Goal: Task Accomplishment & Management: Manage account settings

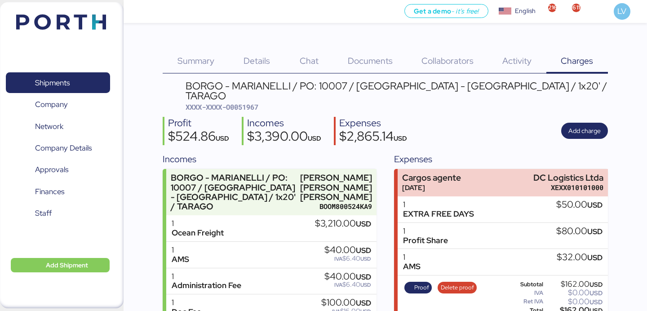
scroll to position [168, 0]
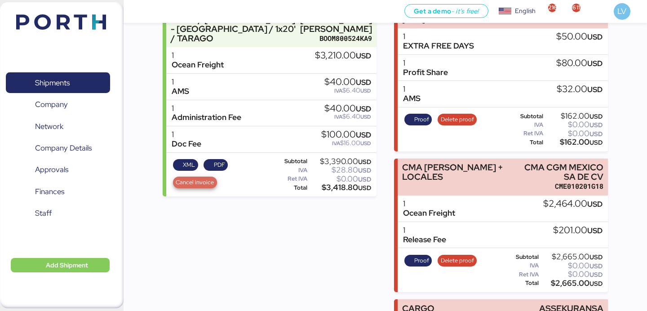
click at [206, 185] on span "Cancel invoice" at bounding box center [195, 183] width 38 height 10
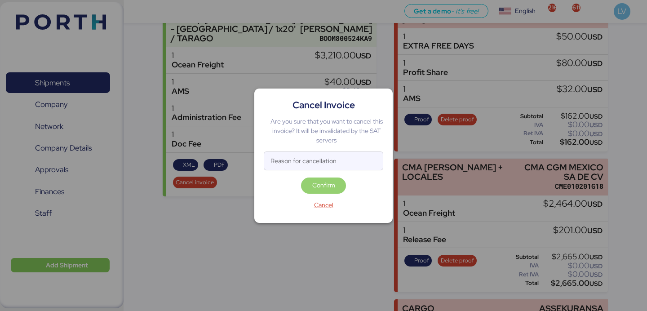
click at [313, 179] on span "Confirm" at bounding box center [323, 186] width 45 height 16
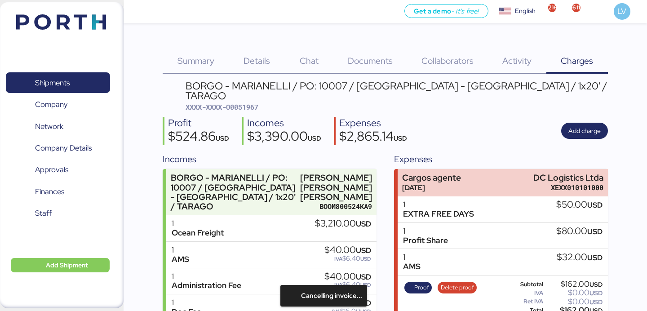
click at [378, 64] on span "Documents" at bounding box center [370, 61] width 45 height 12
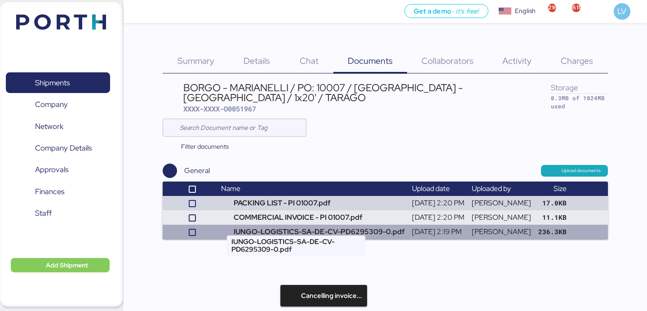
click at [291, 225] on td "IUNGO-LOGISTICS-SA-DE-CV-PD6295309-0.pdf" at bounding box center [313, 232] width 191 height 14
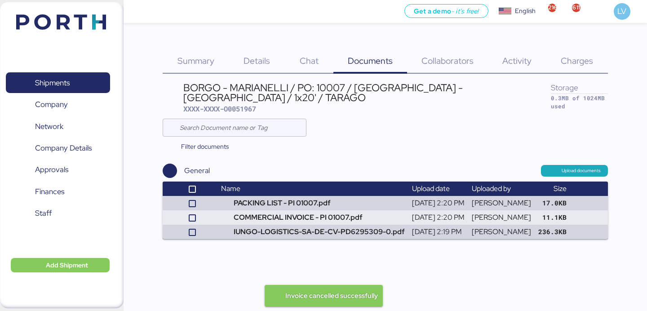
click at [586, 53] on div "Charges 0" at bounding box center [577, 55] width 62 height 36
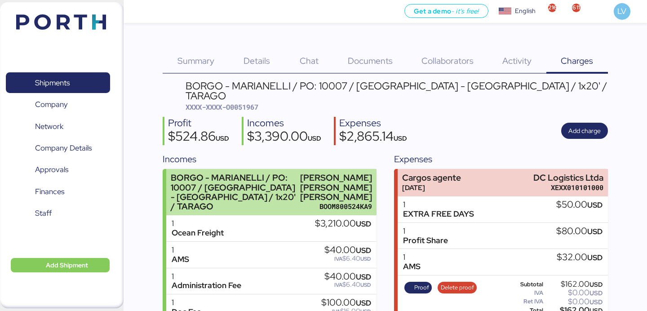
click at [229, 200] on div "BORGO - MARIANELLI / PO: 10007 / [GEOGRAPHIC_DATA] - [GEOGRAPHIC_DATA] / 1x20' …" at bounding box center [233, 192] width 125 height 38
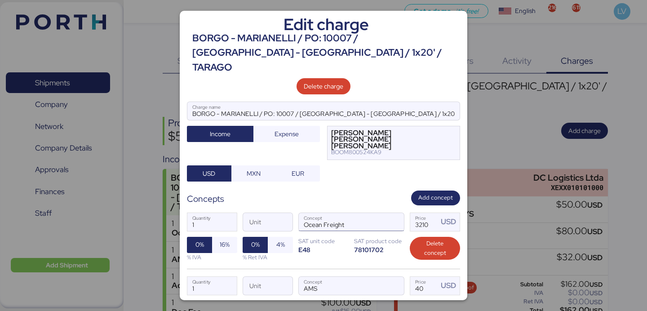
scroll to position [210, 0]
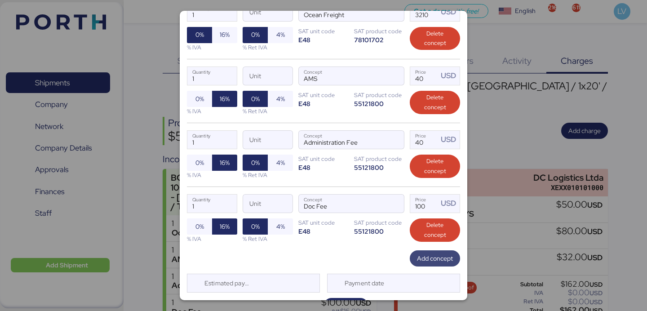
click at [419, 253] on span "Add concept" at bounding box center [435, 258] width 36 height 11
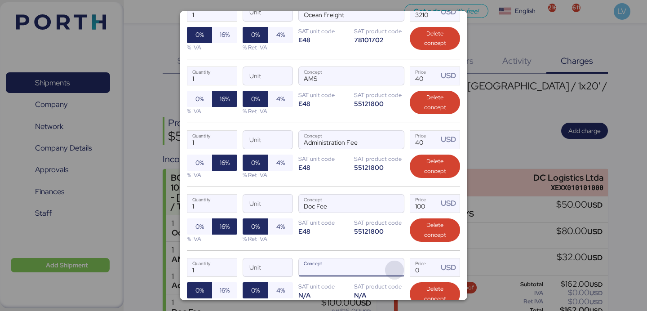
click at [395, 261] on span "button" at bounding box center [394, 270] width 19 height 19
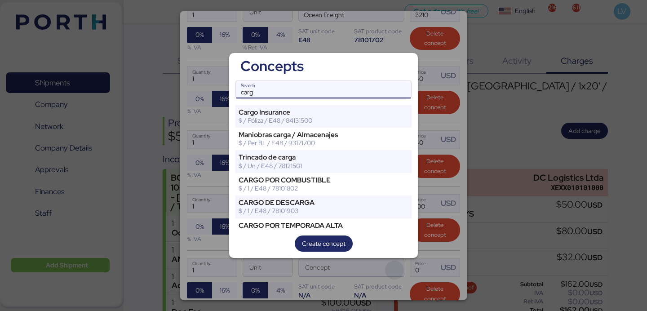
type input "carg"
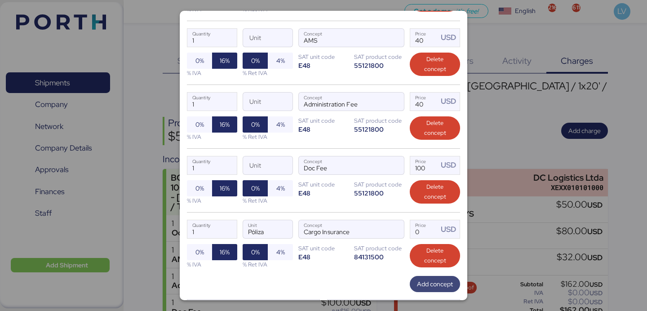
scroll to position [274, 0]
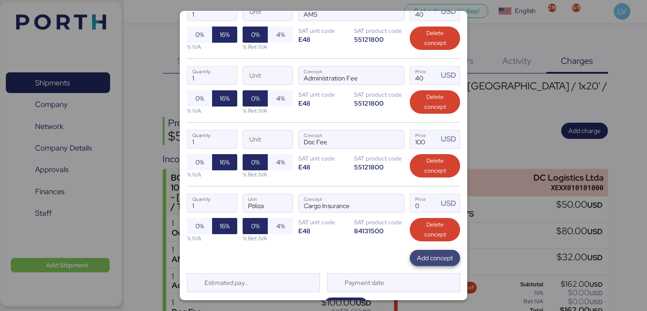
click at [431, 253] on span "Add concept" at bounding box center [435, 258] width 36 height 11
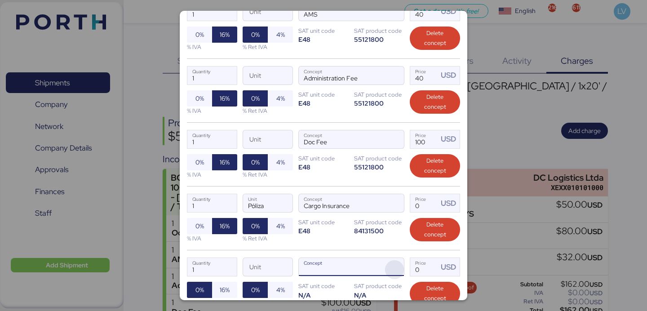
click at [396, 260] on span "button" at bounding box center [394, 269] width 19 height 19
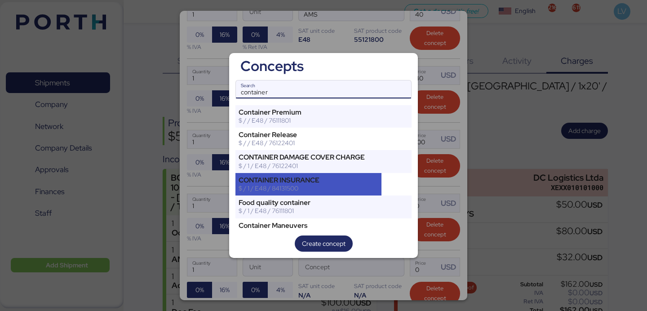
type input "container"
click at [337, 189] on div "$ / 1 / E48 / 84131500" at bounding box center [309, 188] width 140 height 8
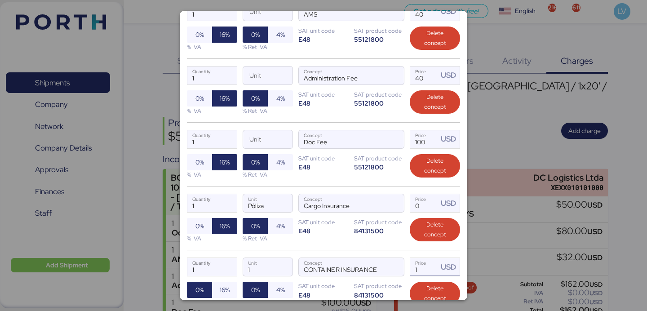
click at [422, 258] on input "1" at bounding box center [424, 267] width 28 height 18
type input "30"
click at [427, 194] on input "Price USD" at bounding box center [424, 203] width 28 height 18
type input "30"
click at [214, 282] on span "16%" at bounding box center [224, 290] width 25 height 16
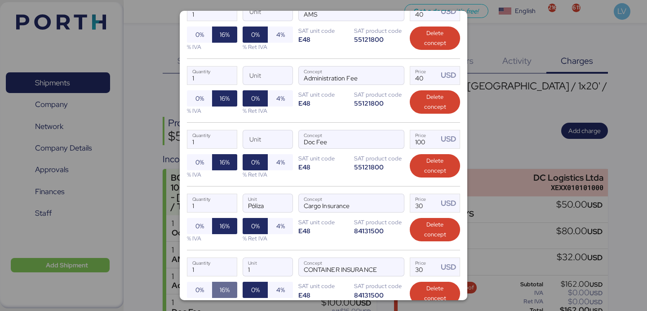
click at [214, 282] on span "16%" at bounding box center [224, 290] width 25 height 16
click at [305, 214] on div "1 Quantity Póliza Unit Cargo Insurance Concept 30 Price USD 0% 16% % IVA 0% 4% …" at bounding box center [323, 218] width 273 height 64
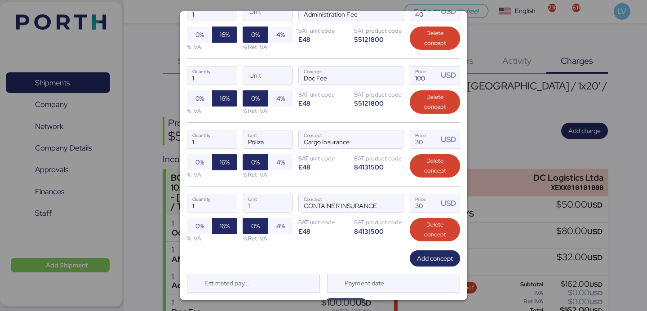
click at [336, 300] on span "Save" at bounding box center [346, 306] width 31 height 13
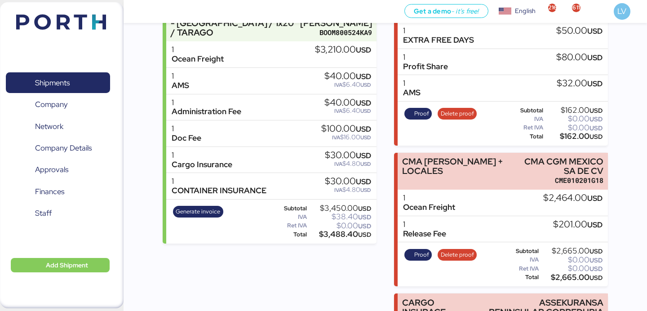
scroll to position [57, 0]
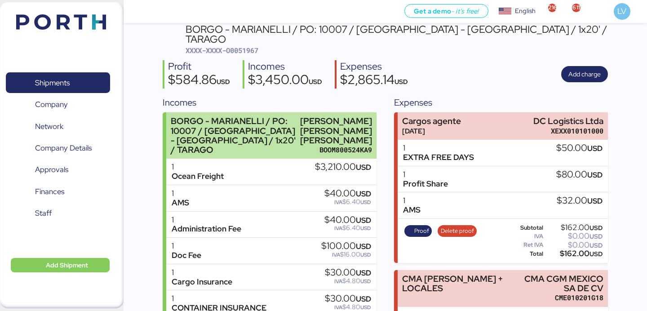
click at [255, 128] on div "BORGO - MARIANELLI / PO: 10007 / [GEOGRAPHIC_DATA] - [GEOGRAPHIC_DATA] / 1x20' …" at bounding box center [233, 135] width 125 height 38
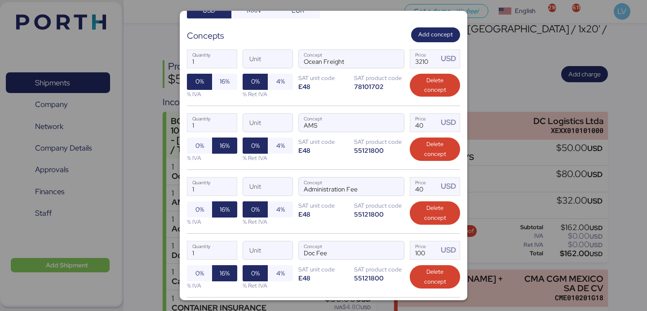
scroll to position [338, 0]
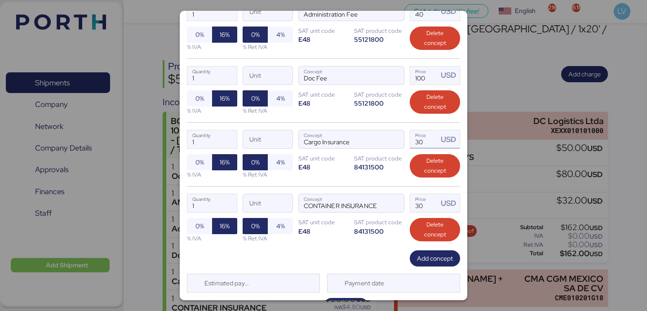
click at [428, 130] on input "30" at bounding box center [424, 139] width 28 height 18
type input "3"
type input "8"
type input "75"
click at [345, 250] on div "Add concept" at bounding box center [323, 258] width 273 height 16
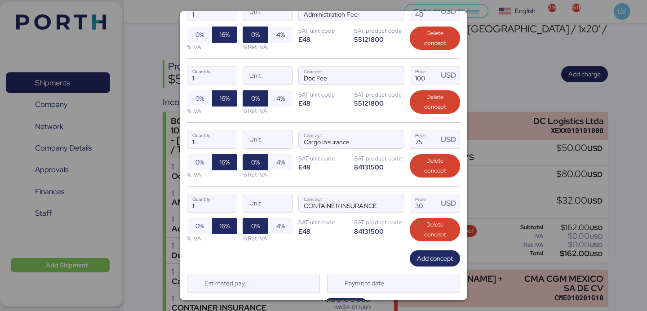
click at [338, 297] on div "Edit charge BORGO - MARIANELLI / PO: 10007 / [GEOGRAPHIC_DATA] - [GEOGRAPHIC_DA…" at bounding box center [324, 155] width 288 height 289
click at [342, 301] on span "Save" at bounding box center [345, 306] width 13 height 11
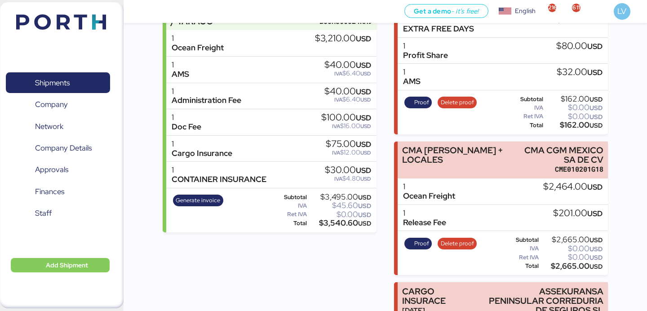
scroll to position [271, 0]
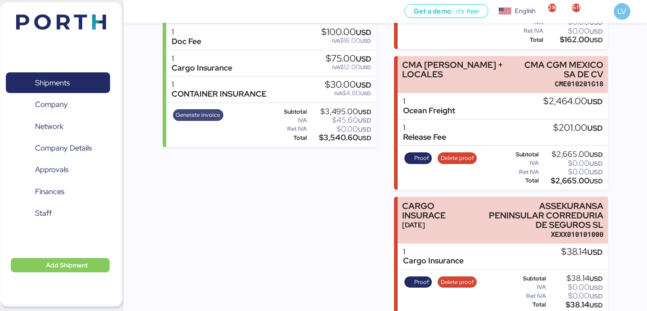
click at [204, 119] on span "Generate invoice" at bounding box center [198, 115] width 44 height 10
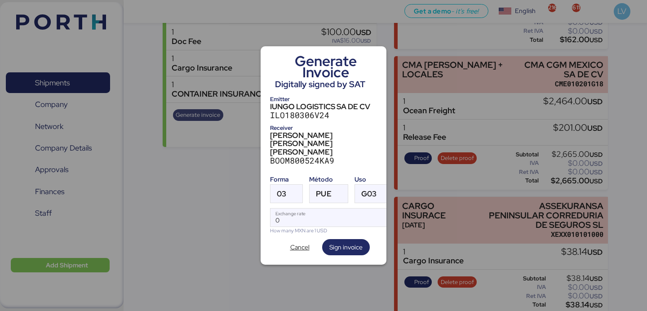
scroll to position [0, 0]
click at [295, 246] on span "Cancel" at bounding box center [299, 247] width 19 height 11
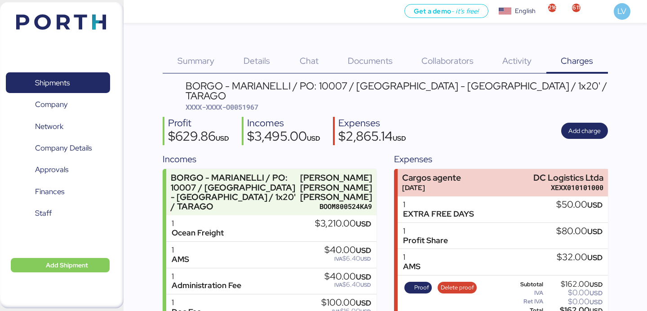
click at [235, 54] on div "Details 0" at bounding box center [257, 55] width 56 height 36
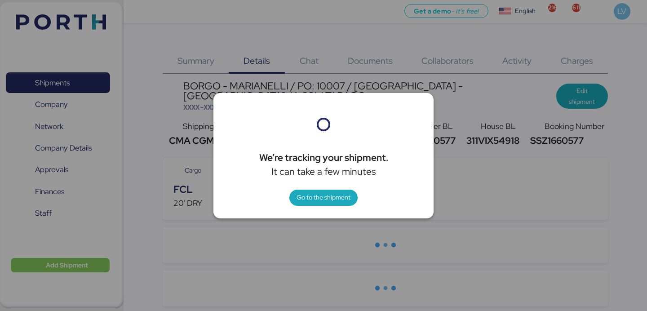
click at [524, 143] on div at bounding box center [323, 155] width 647 height 311
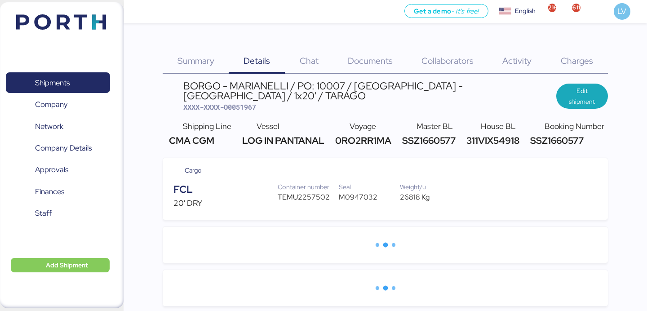
click at [408, 136] on span "SSZ1660577" at bounding box center [428, 140] width 56 height 12
copy span "SSZ1660577"
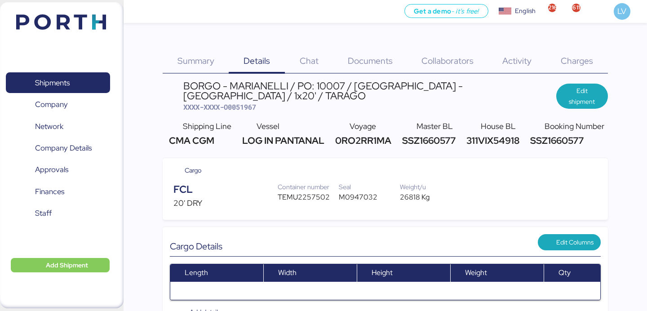
click at [581, 50] on div "Charges 0" at bounding box center [577, 55] width 62 height 36
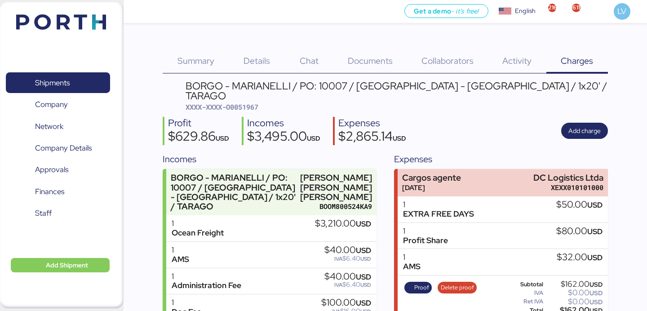
click at [261, 66] on span "Details" at bounding box center [257, 61] width 27 height 12
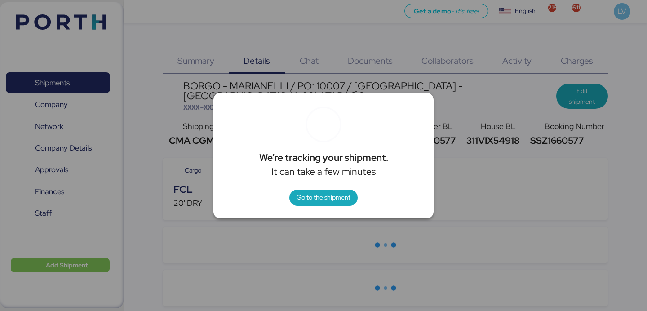
click at [155, 110] on div at bounding box center [323, 155] width 647 height 311
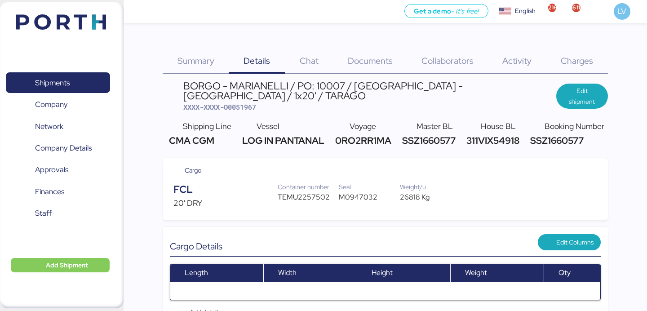
click at [113, 19] on div "Shipments 0 Company 0 Network 0 Company Details 0 Approvals 0 Finances 0 Staff …" at bounding box center [62, 155] width 124 height 306
click at [87, 26] on img at bounding box center [61, 21] width 90 height 15
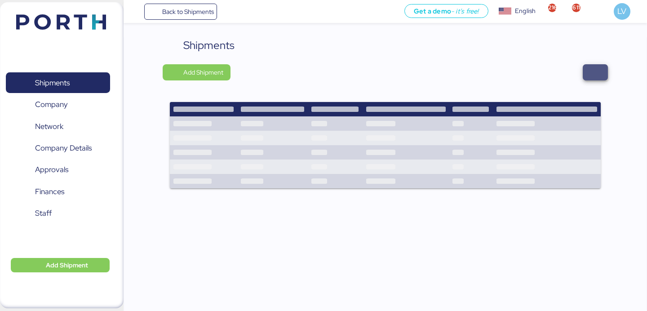
click at [596, 79] on span "button" at bounding box center [595, 72] width 25 height 16
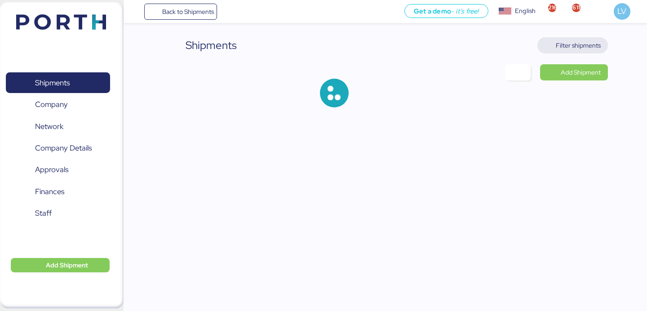
click at [589, 42] on span "Filter shipments" at bounding box center [578, 45] width 45 height 11
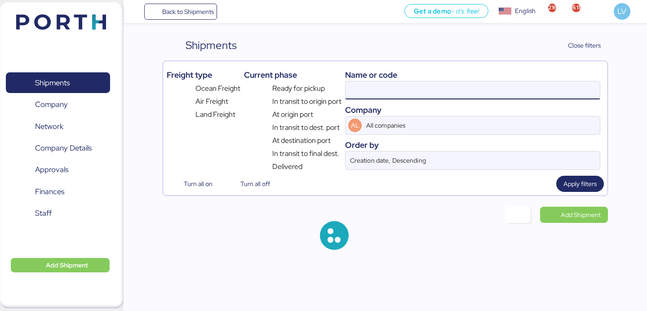
click at [493, 87] on input at bounding box center [473, 90] width 254 height 18
paste input "O0052073"
type input "O0052073"
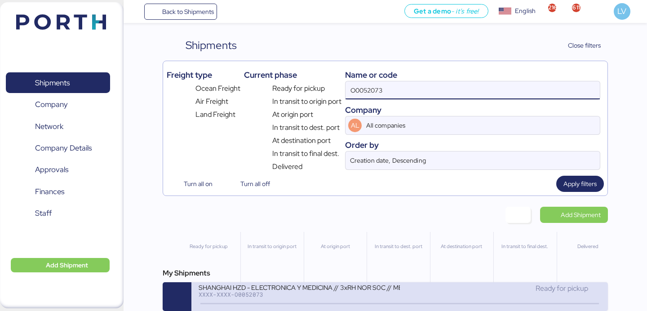
click at [246, 295] on div "XXXX-XXXX-O0052073" at bounding box center [299, 294] width 201 height 6
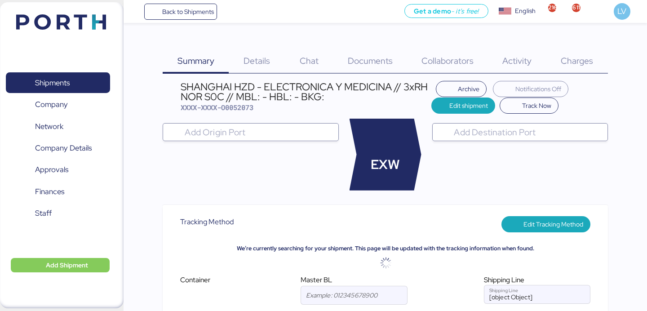
click at [586, 68] on div "Charges 0" at bounding box center [577, 55] width 62 height 36
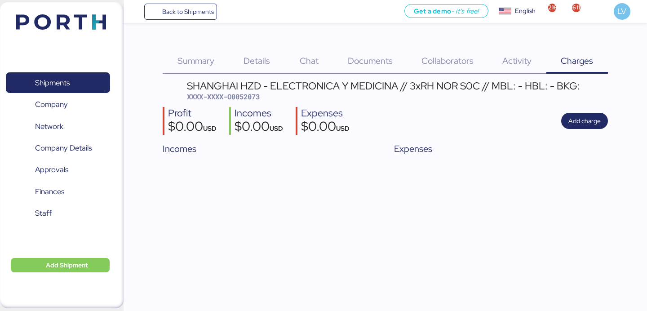
click at [364, 56] on span "Documents" at bounding box center [370, 61] width 45 height 12
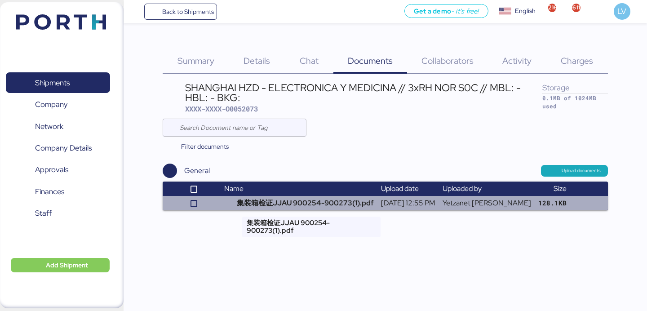
click at [311, 203] on td "集装箱检证JJAU 900254-900273(1).pdf" at bounding box center [299, 203] width 157 height 14
